Goal: Task Accomplishment & Management: Use online tool/utility

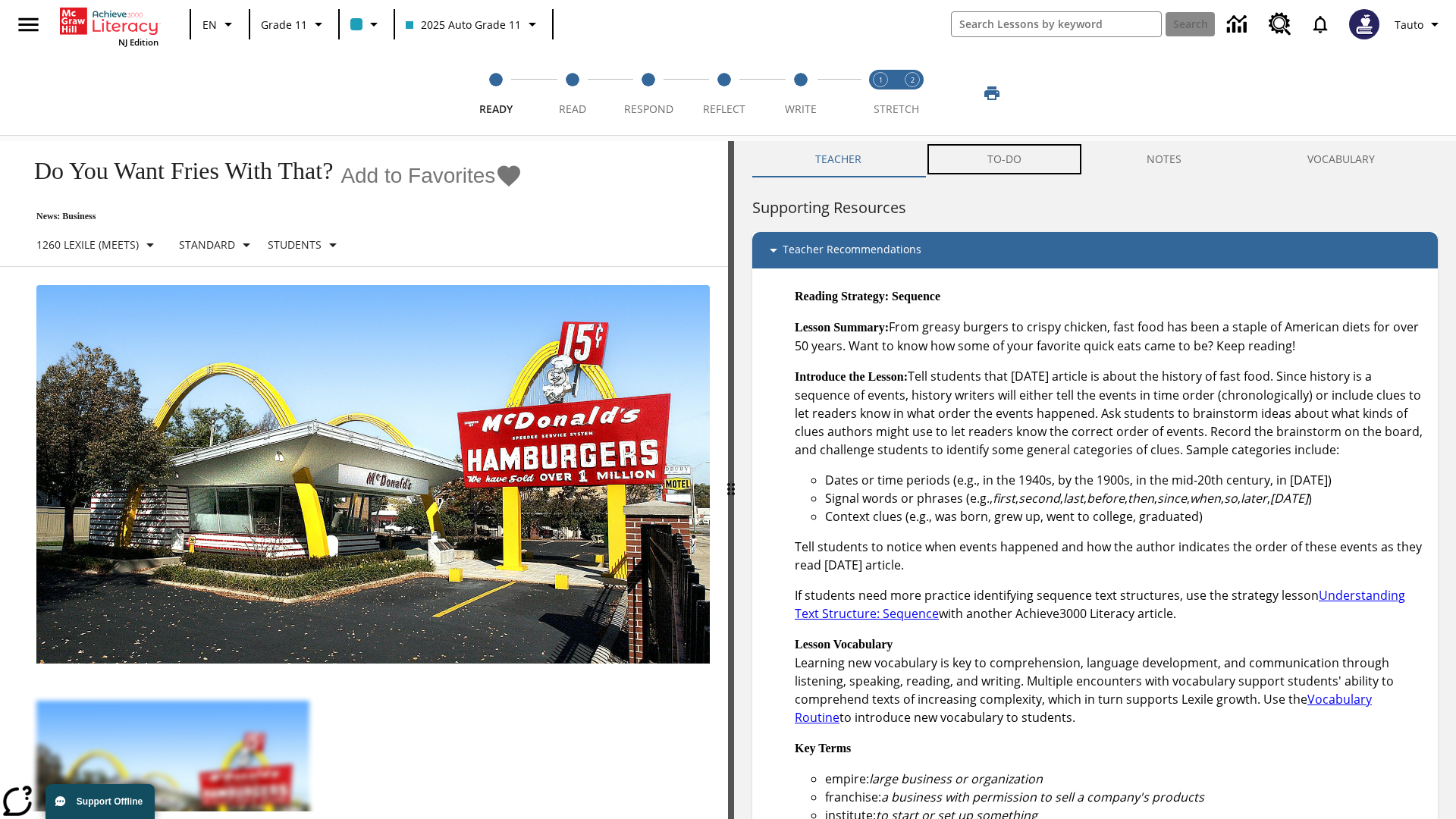
click at [1005, 159] on button "TO-DO" at bounding box center [1005, 158] width 160 height 36
